Goal: Task Accomplishment & Management: Manage account settings

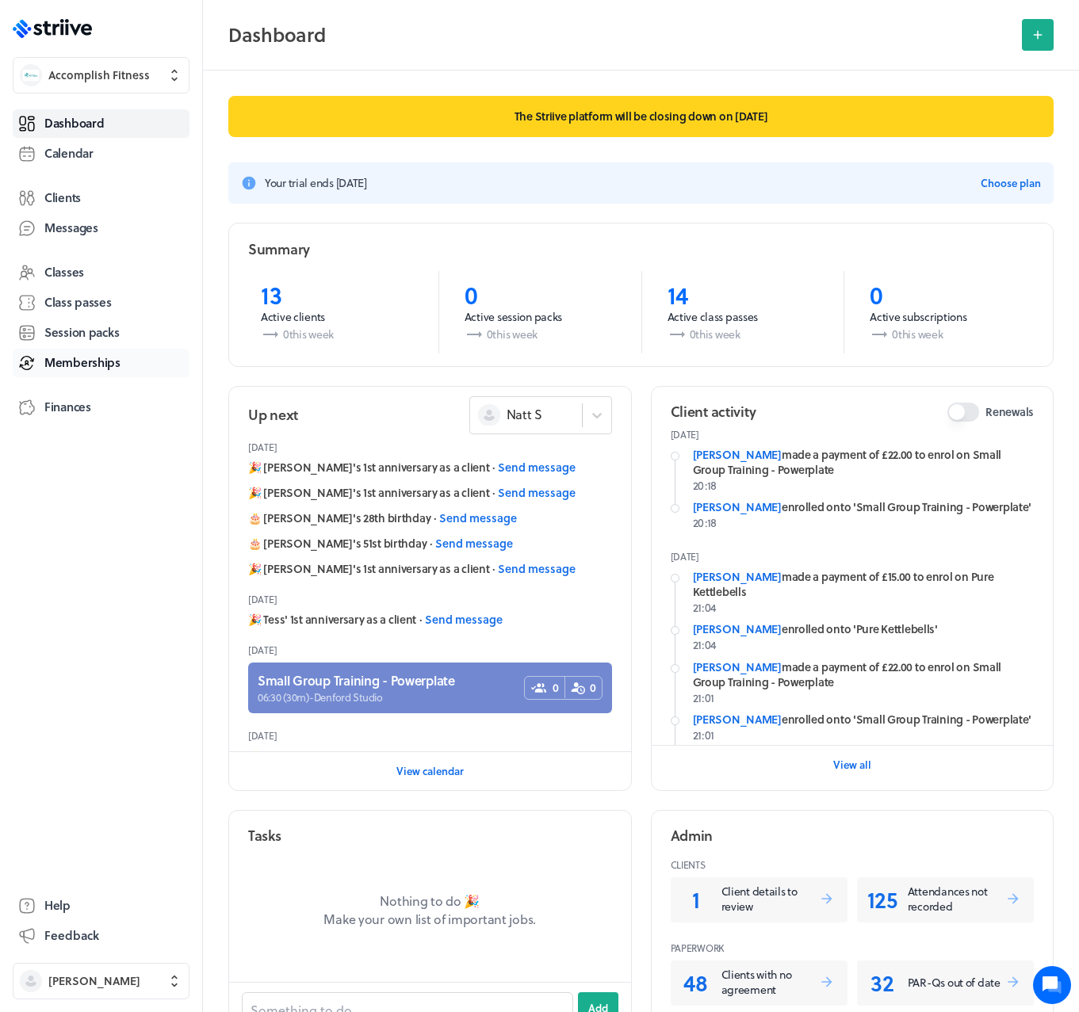
click at [78, 353] on link "Memberships" at bounding box center [101, 363] width 177 height 29
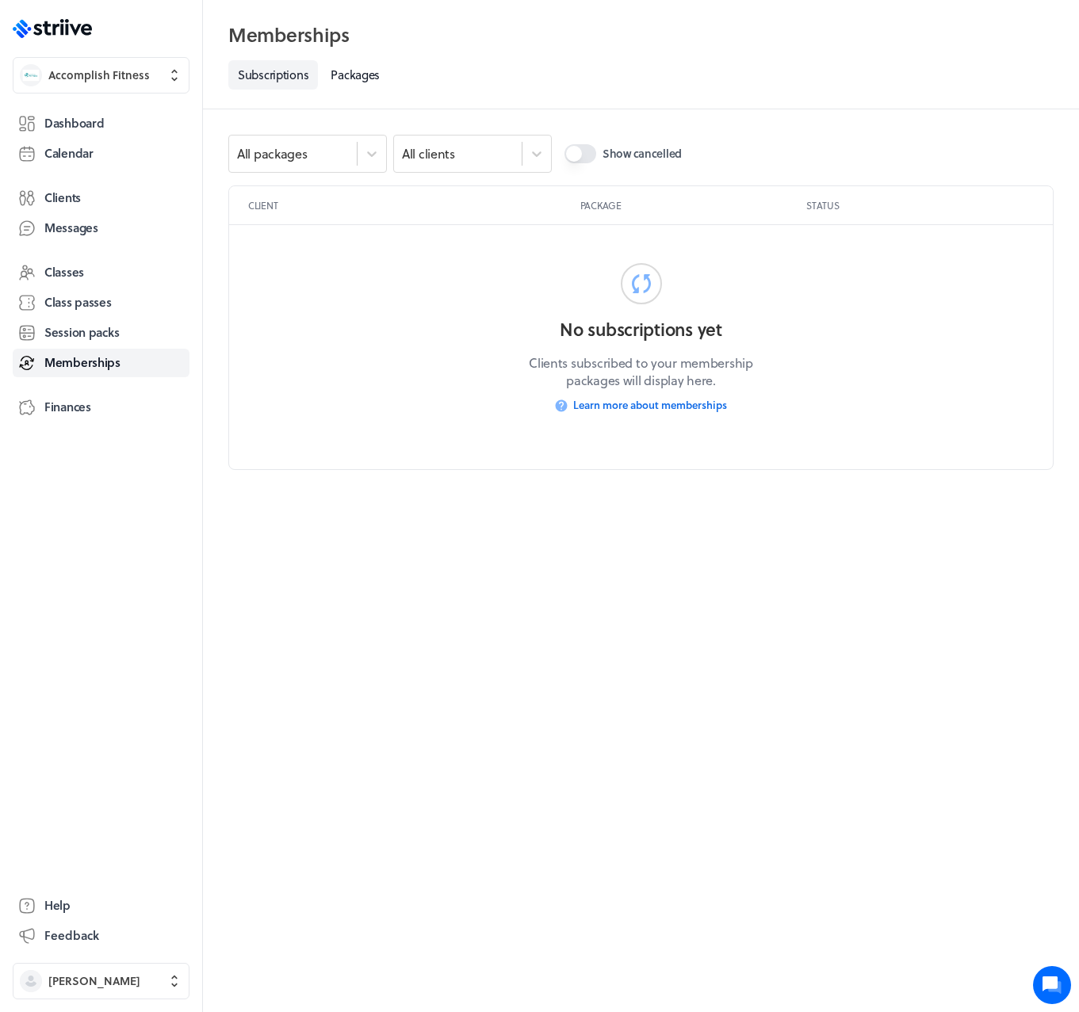
click at [569, 151] on button "Show cancelled" at bounding box center [580, 153] width 32 height 19
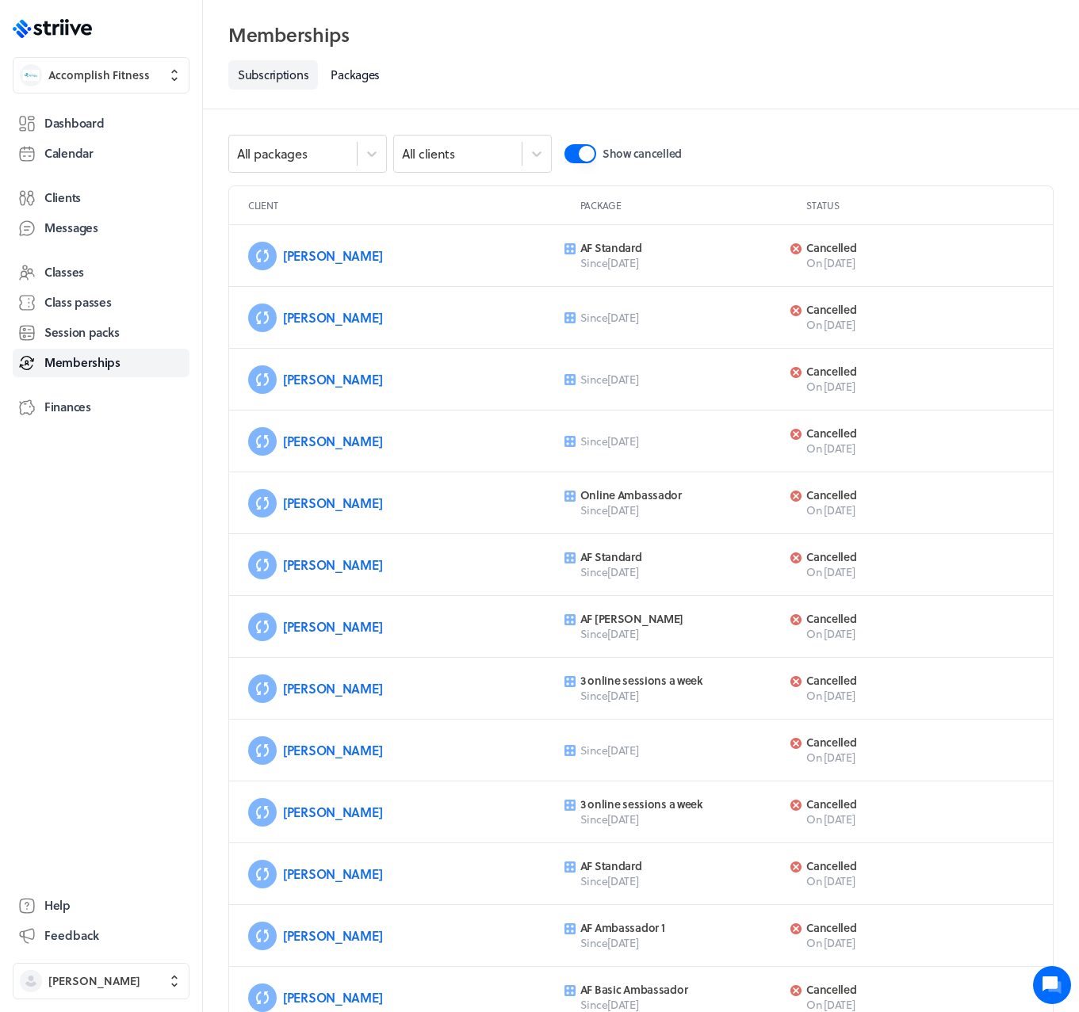
click at [569, 151] on button "Show cancelled" at bounding box center [580, 153] width 32 height 19
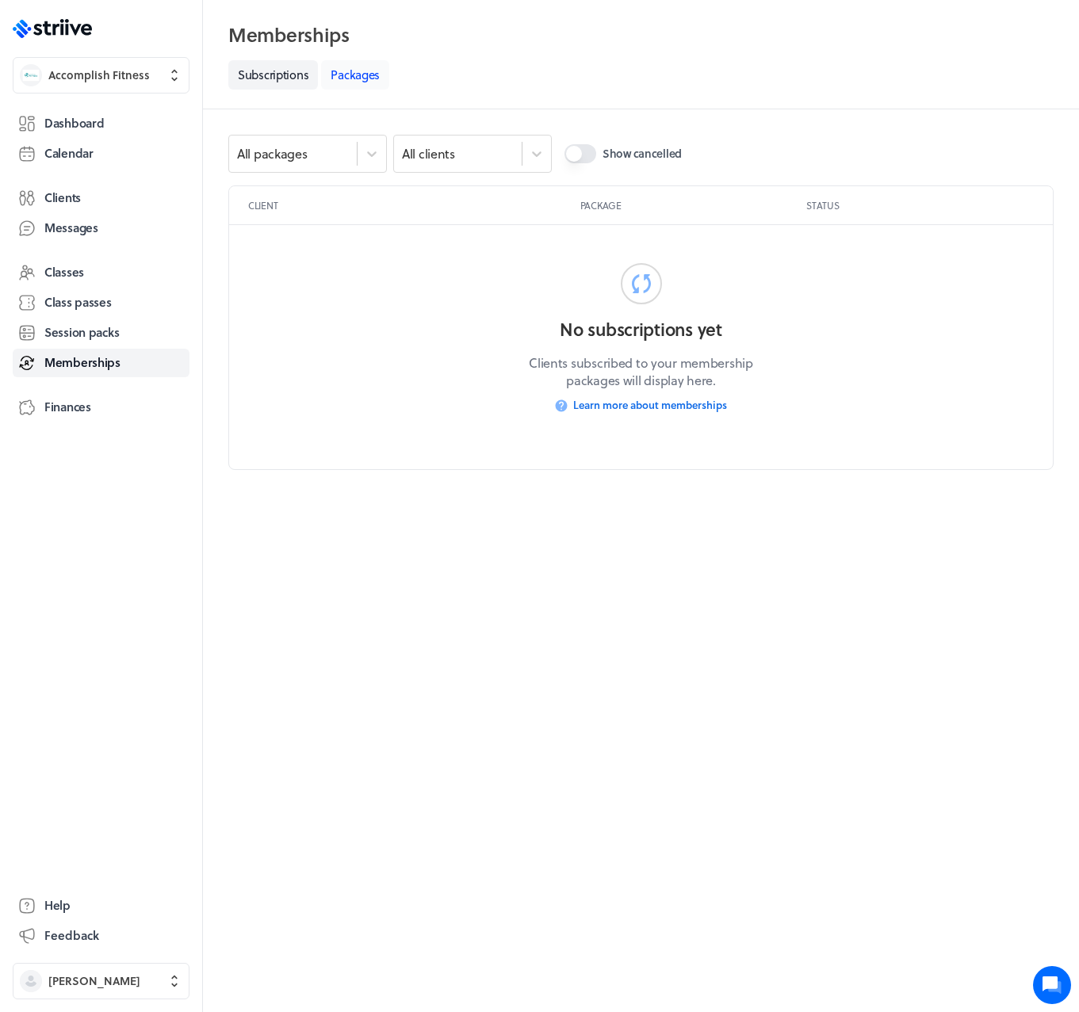
click at [364, 68] on link "Packages" at bounding box center [355, 74] width 68 height 29
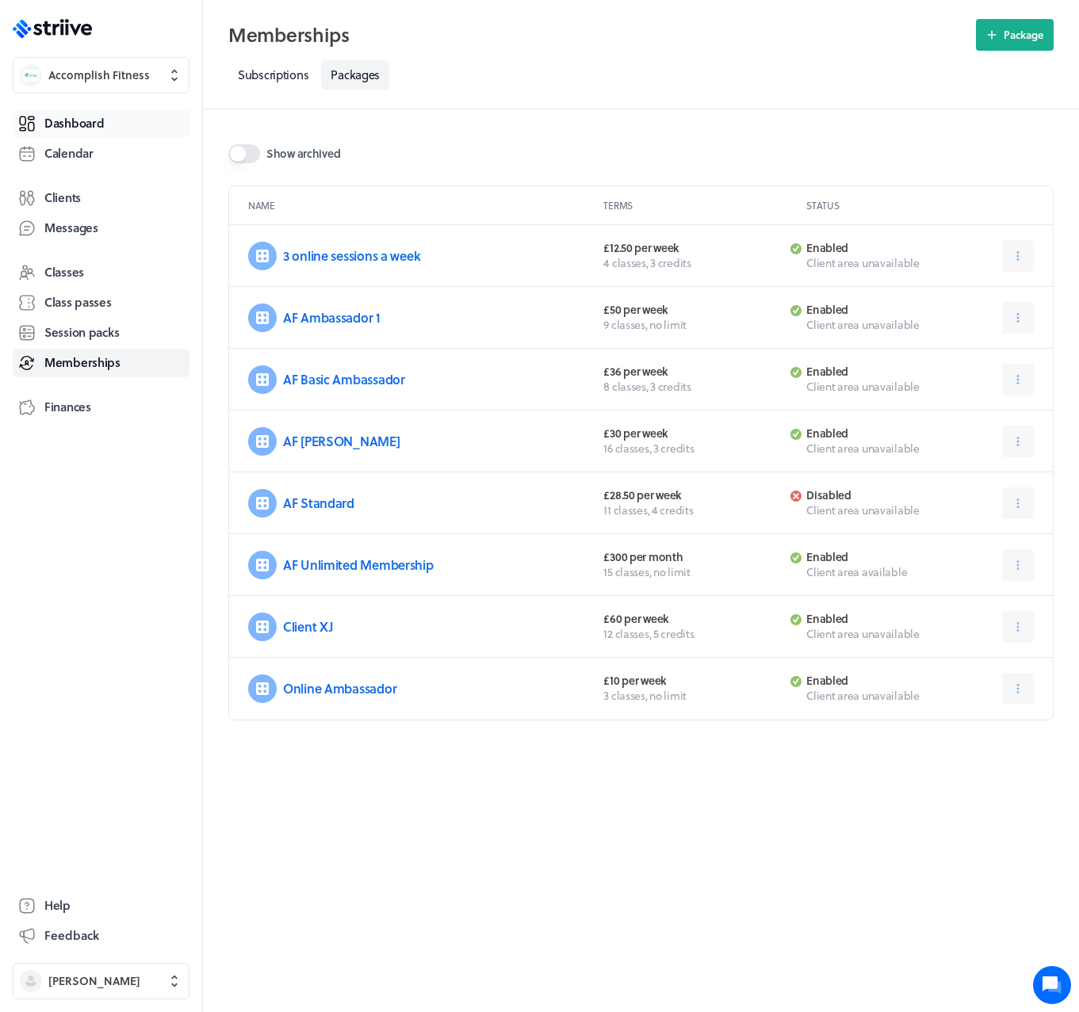
click at [73, 122] on span "Dashboard" at bounding box center [73, 123] width 59 height 17
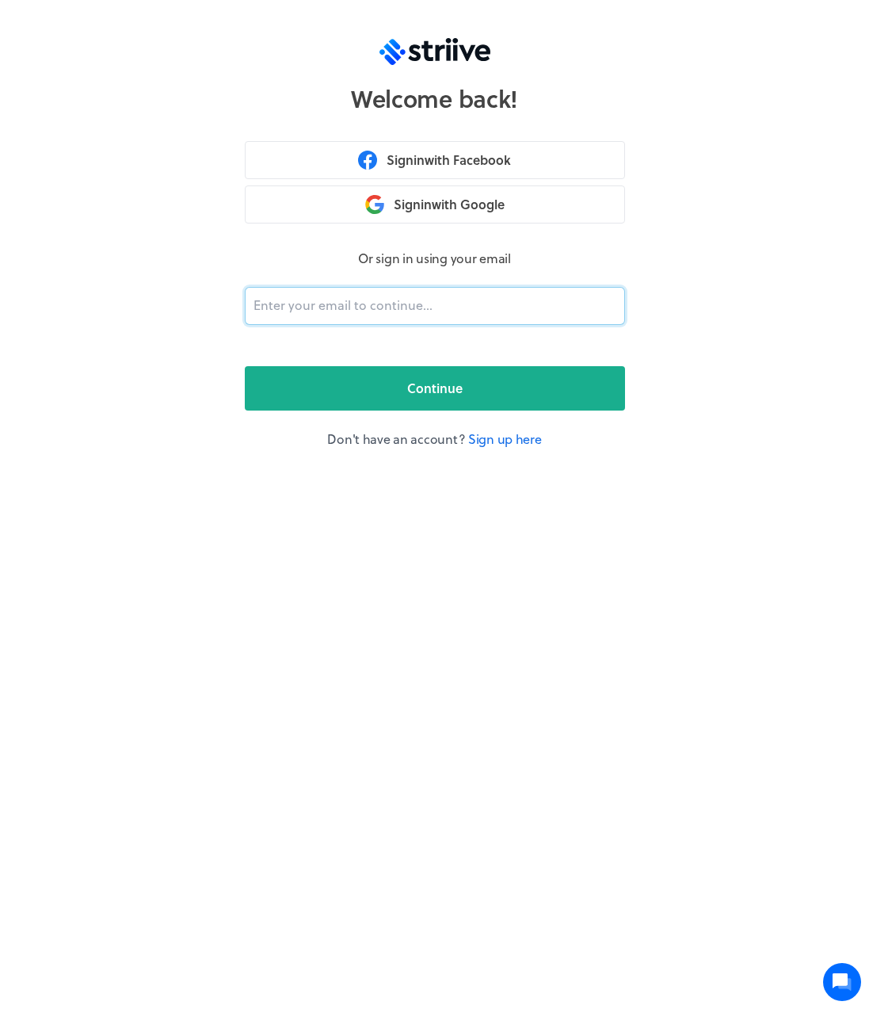
click at [417, 299] on input "email" at bounding box center [435, 306] width 380 height 38
type input "adam@striive.co"
